Goal: Task Accomplishment & Management: Manage account settings

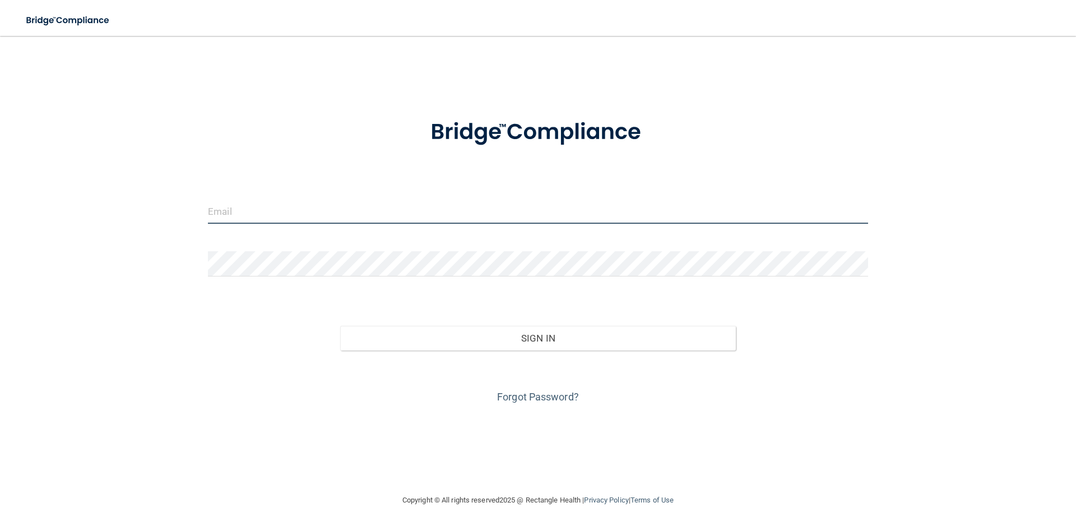
click at [233, 214] on input "email" at bounding box center [538, 210] width 660 height 25
type input "[EMAIL_ADDRESS][DOMAIN_NAME]"
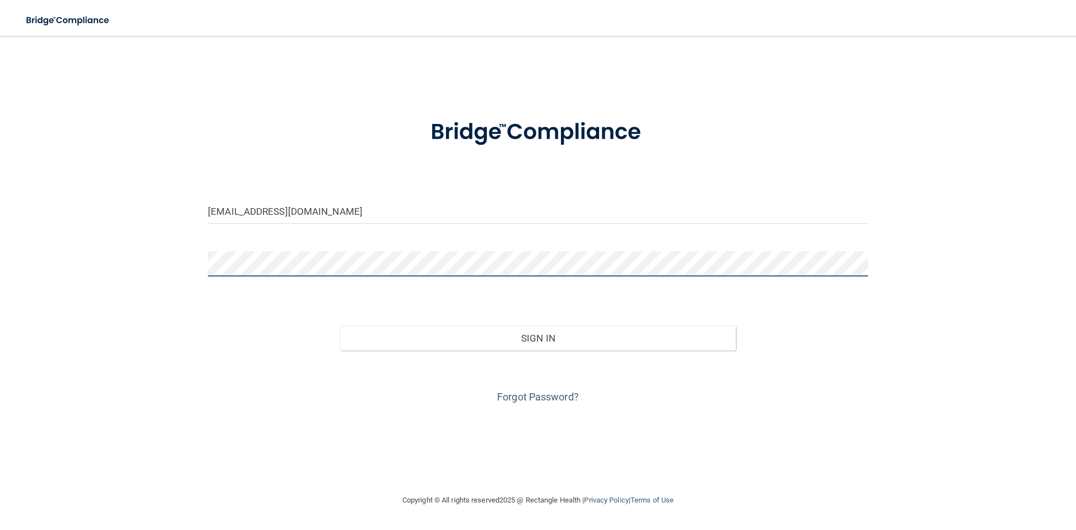
click at [340, 326] on button "Sign In" at bounding box center [538, 338] width 396 height 25
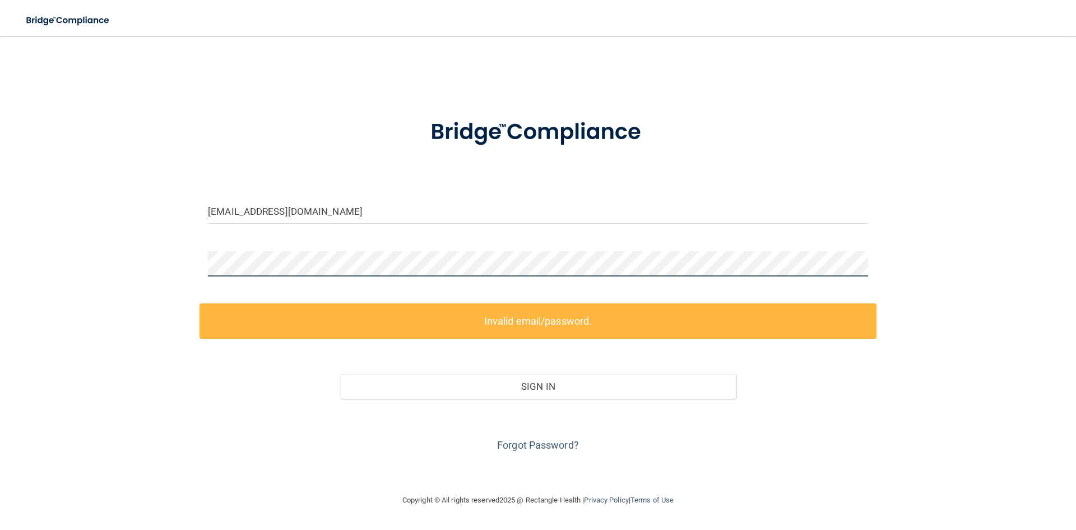
click at [151, 265] on div "[EMAIL_ADDRESS][DOMAIN_NAME] Invalid email/password. You don't have permission …" at bounding box center [537, 264] width 1031 height 435
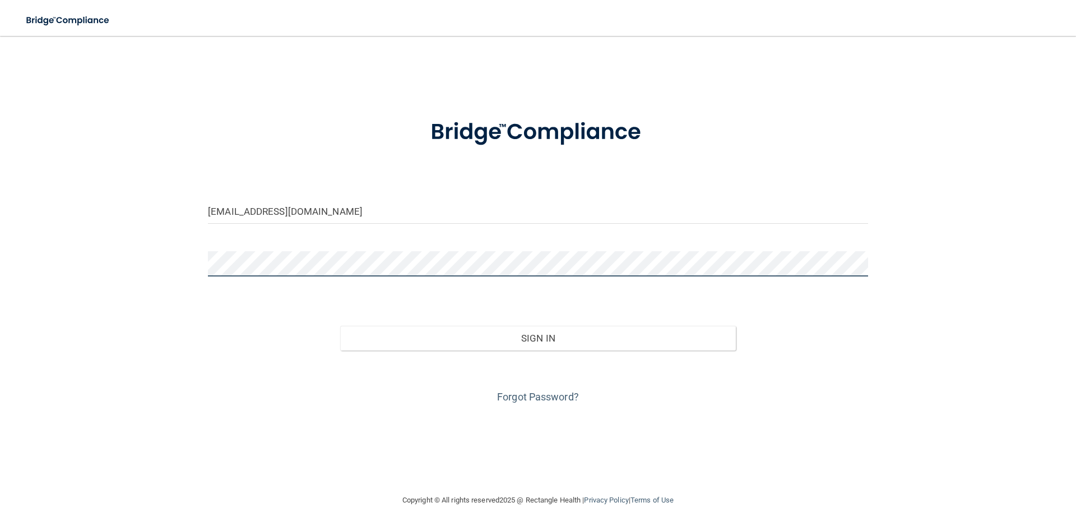
click at [340, 326] on button "Sign In" at bounding box center [538, 338] width 396 height 25
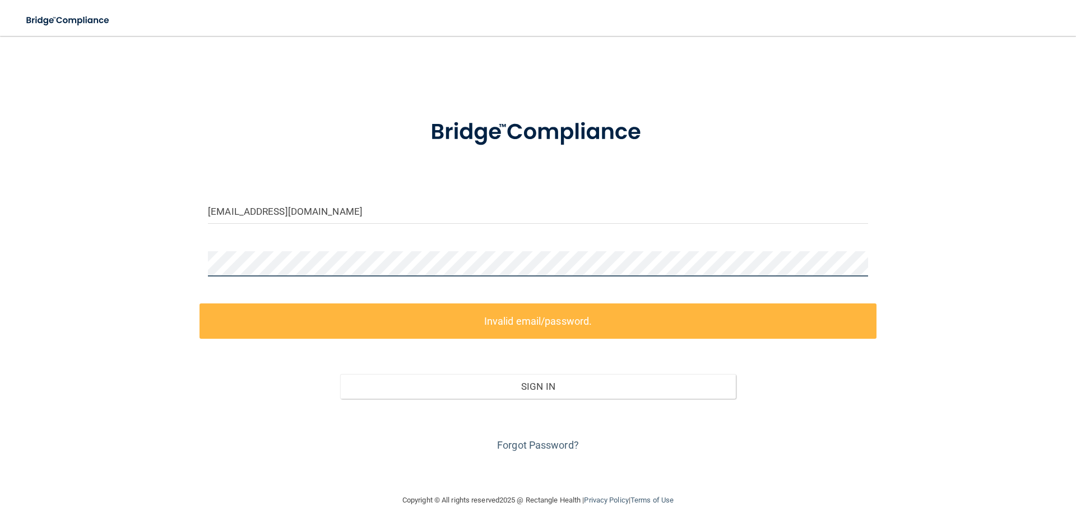
click at [122, 241] on div "[EMAIL_ADDRESS][DOMAIN_NAME] Invalid email/password. You don't have permission …" at bounding box center [537, 264] width 1031 height 435
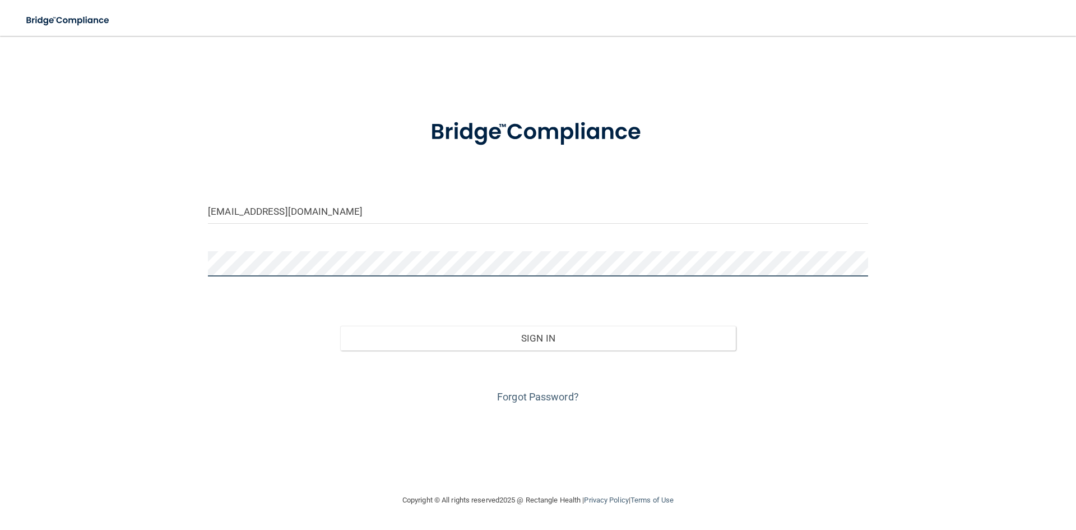
click at [340, 326] on button "Sign In" at bounding box center [538, 338] width 396 height 25
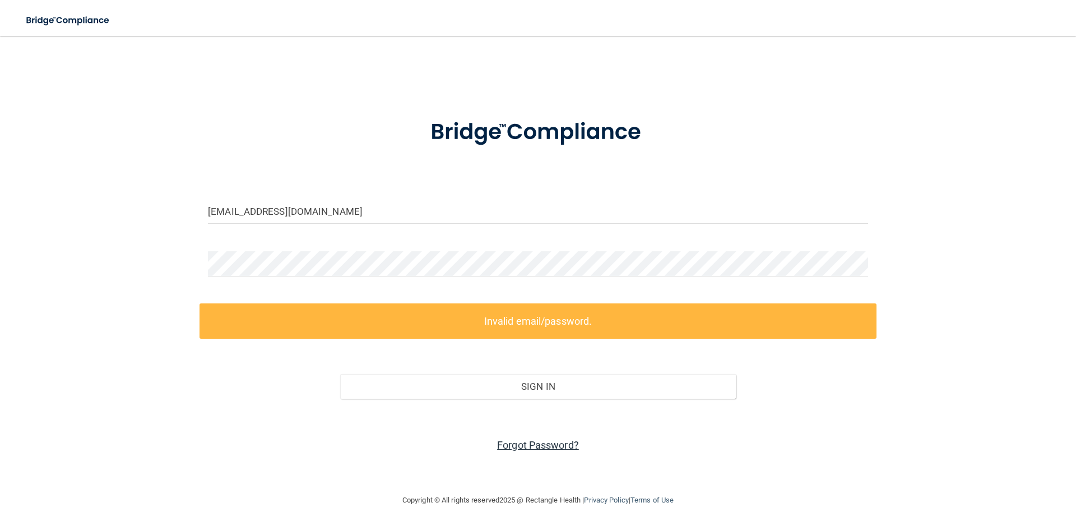
click at [529, 446] on link "Forgot Password?" at bounding box center [538, 445] width 82 height 12
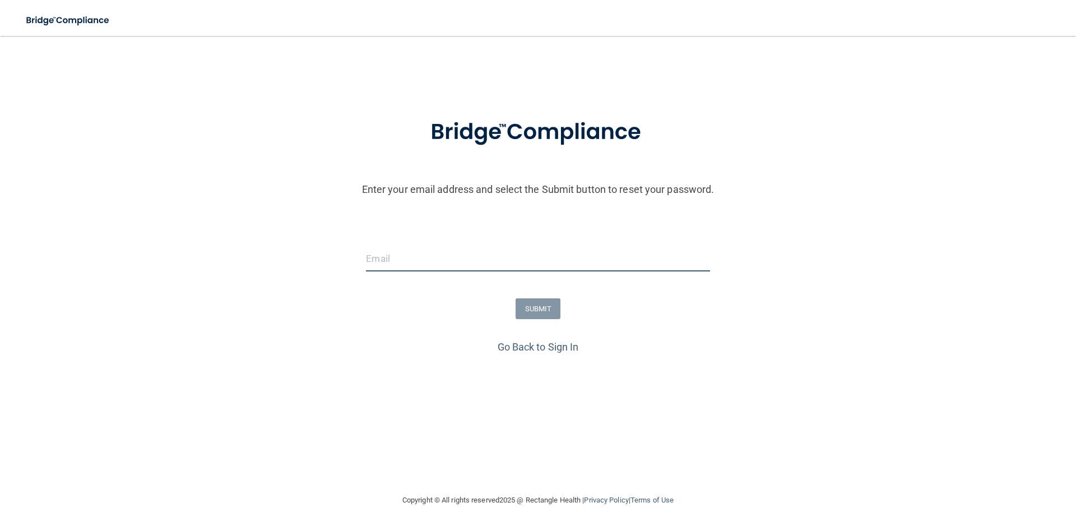
click at [396, 266] on input "email" at bounding box center [538, 258] width 344 height 25
type input "[EMAIL_ADDRESS][DOMAIN_NAME]"
click at [529, 303] on button "SUBMIT" at bounding box center [538, 308] width 45 height 21
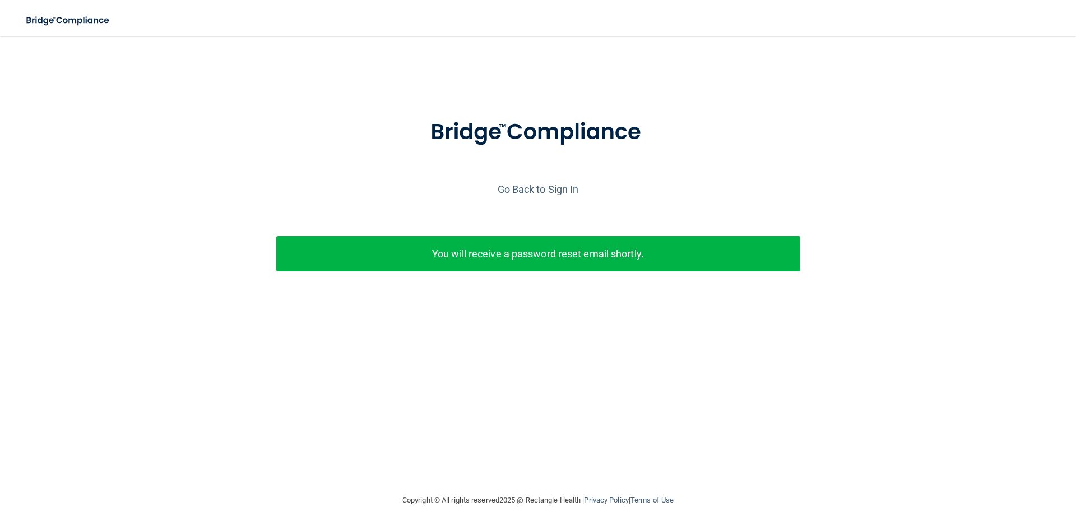
click at [481, 253] on p "You will receive a password reset email shortly." at bounding box center [538, 253] width 507 height 18
click at [530, 192] on link "Go Back to Sign In" at bounding box center [538, 189] width 81 height 12
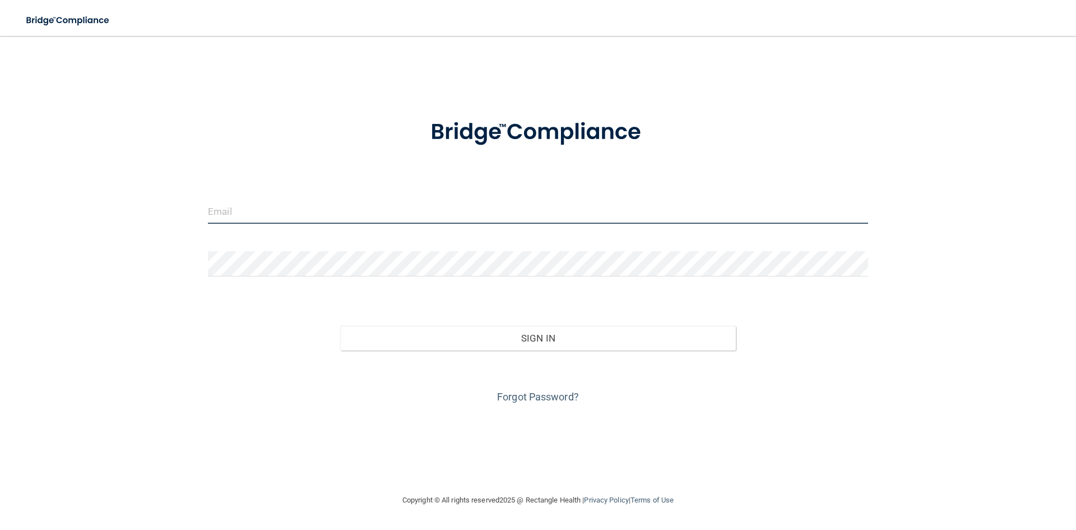
drag, startPoint x: 233, startPoint y: 205, endPoint x: 275, endPoint y: 235, distance: 51.8
click at [233, 206] on input "email" at bounding box center [538, 210] width 660 height 25
type input "[EMAIL_ADDRESS][DOMAIN_NAME]"
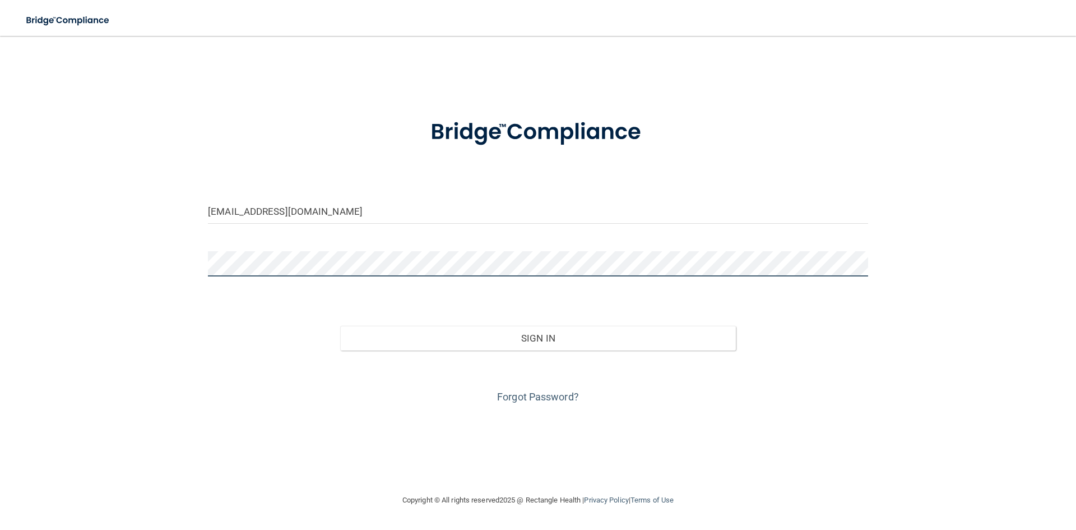
click at [340, 326] on button "Sign In" at bounding box center [538, 338] width 396 height 25
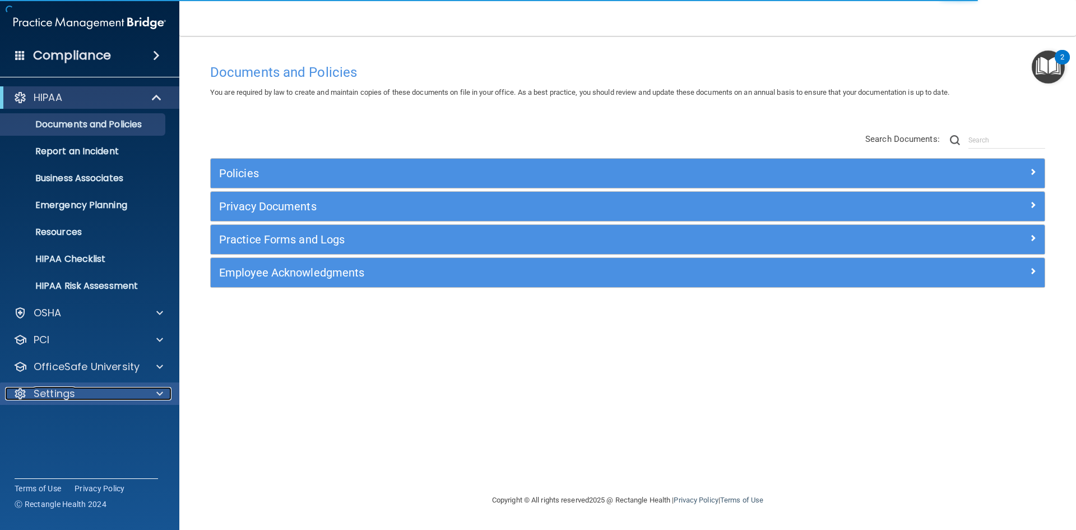
click at [142, 390] on div "Settings" at bounding box center [74, 393] width 139 height 13
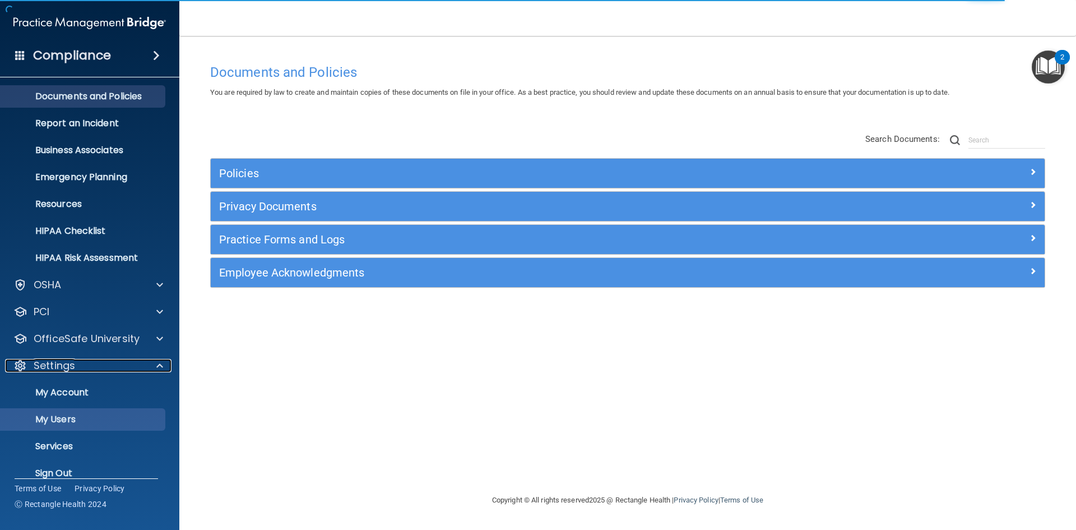
scroll to position [43, 0]
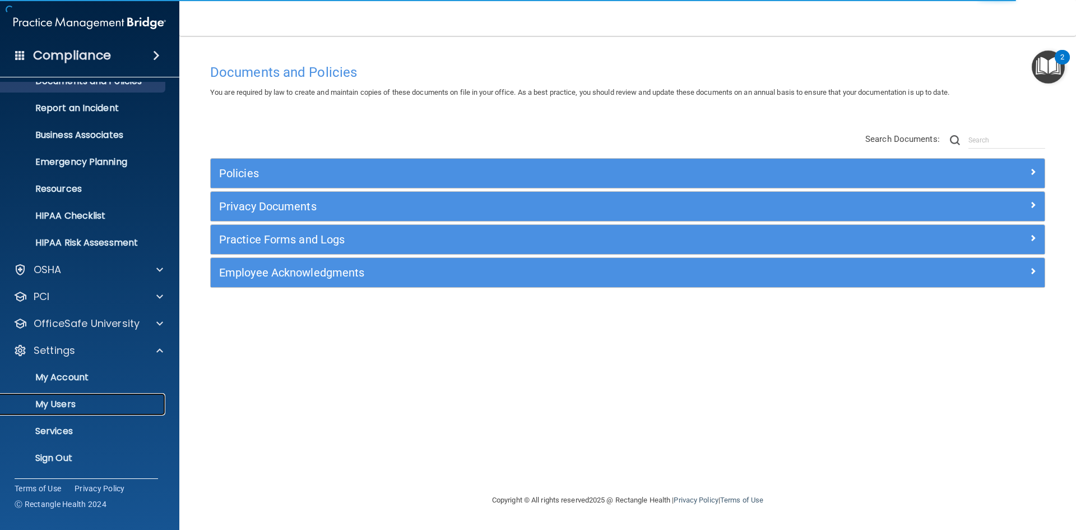
click at [61, 395] on link "My Users" at bounding box center [77, 404] width 177 height 22
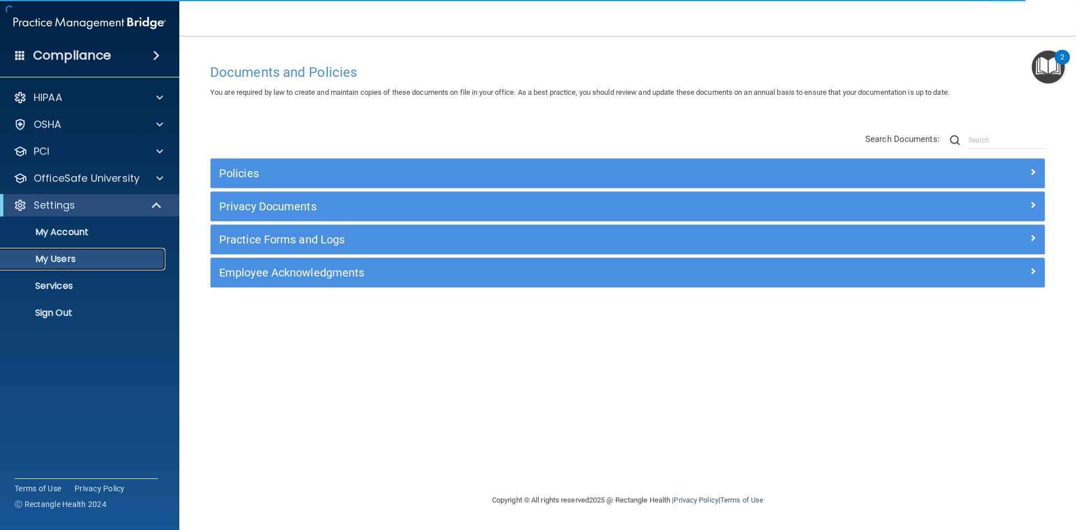
select select "20"
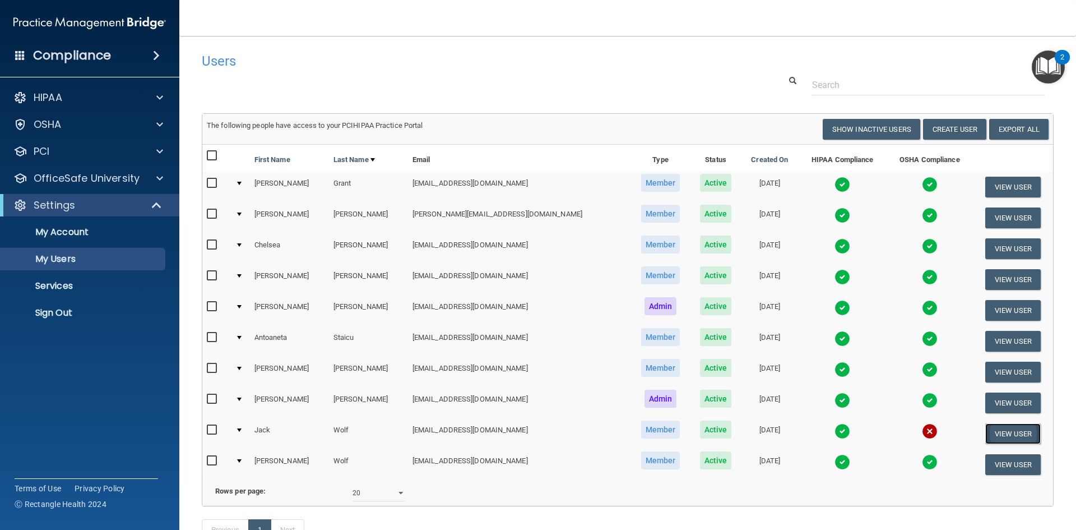
click at [1012, 433] on button "View User" at bounding box center [1012, 433] width 55 height 21
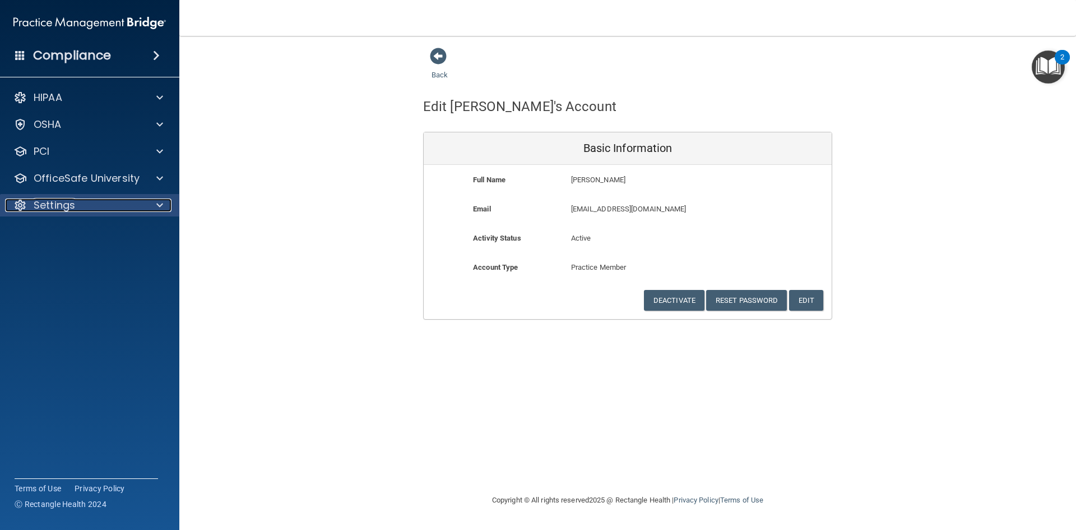
click at [171, 203] on div at bounding box center [158, 204] width 28 height 13
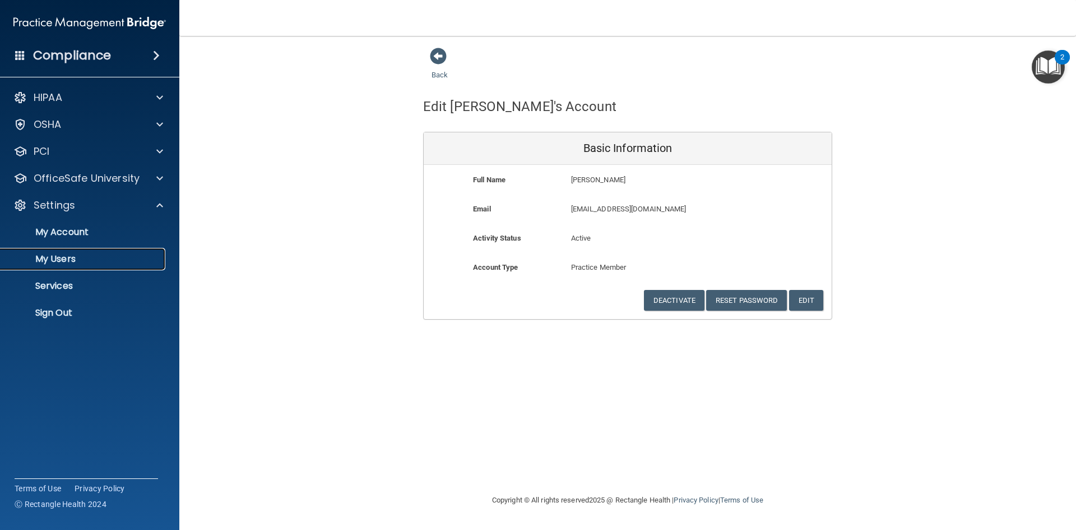
click at [63, 256] on p "My Users" at bounding box center [83, 258] width 153 height 11
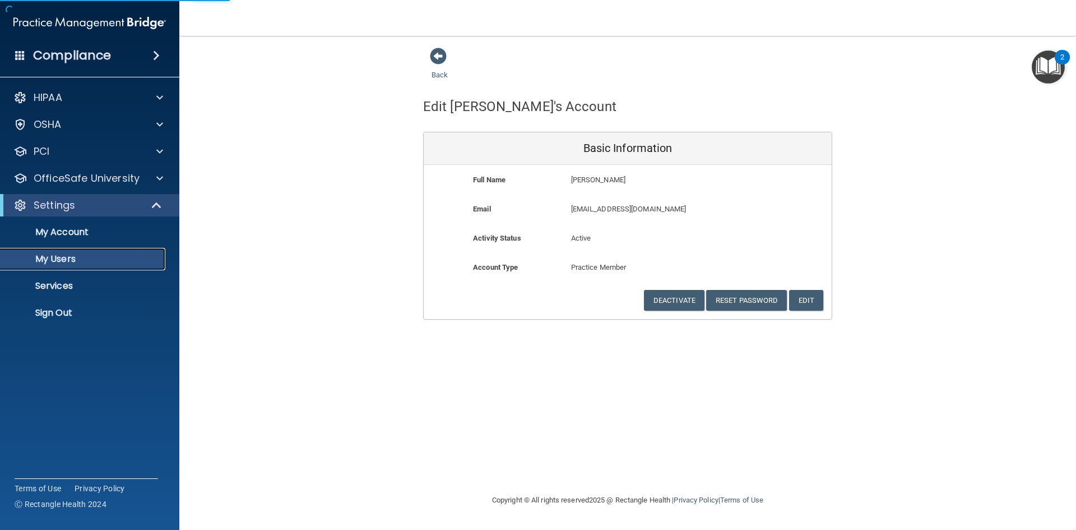
select select "20"
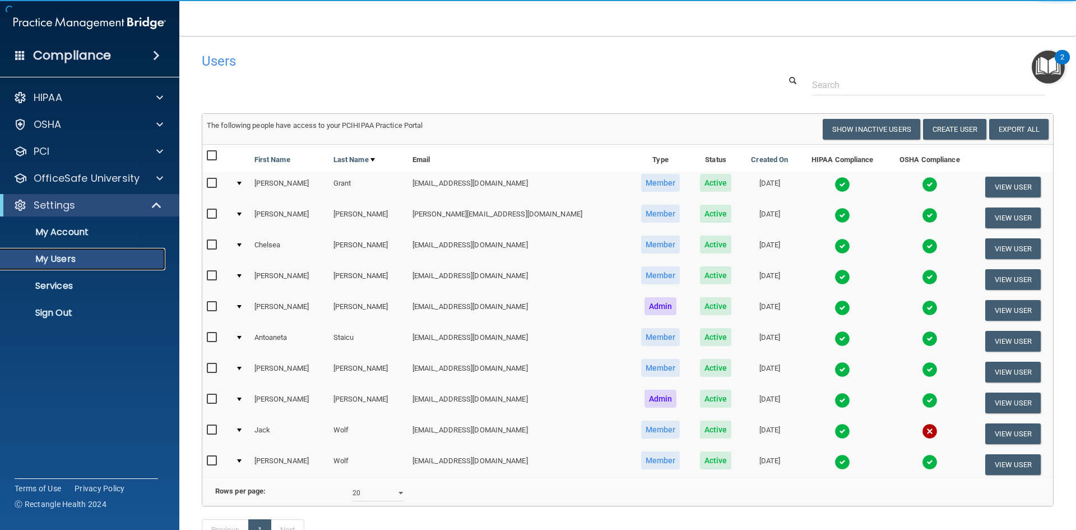
scroll to position [90, 0]
